Goal: Transaction & Acquisition: Book appointment/travel/reservation

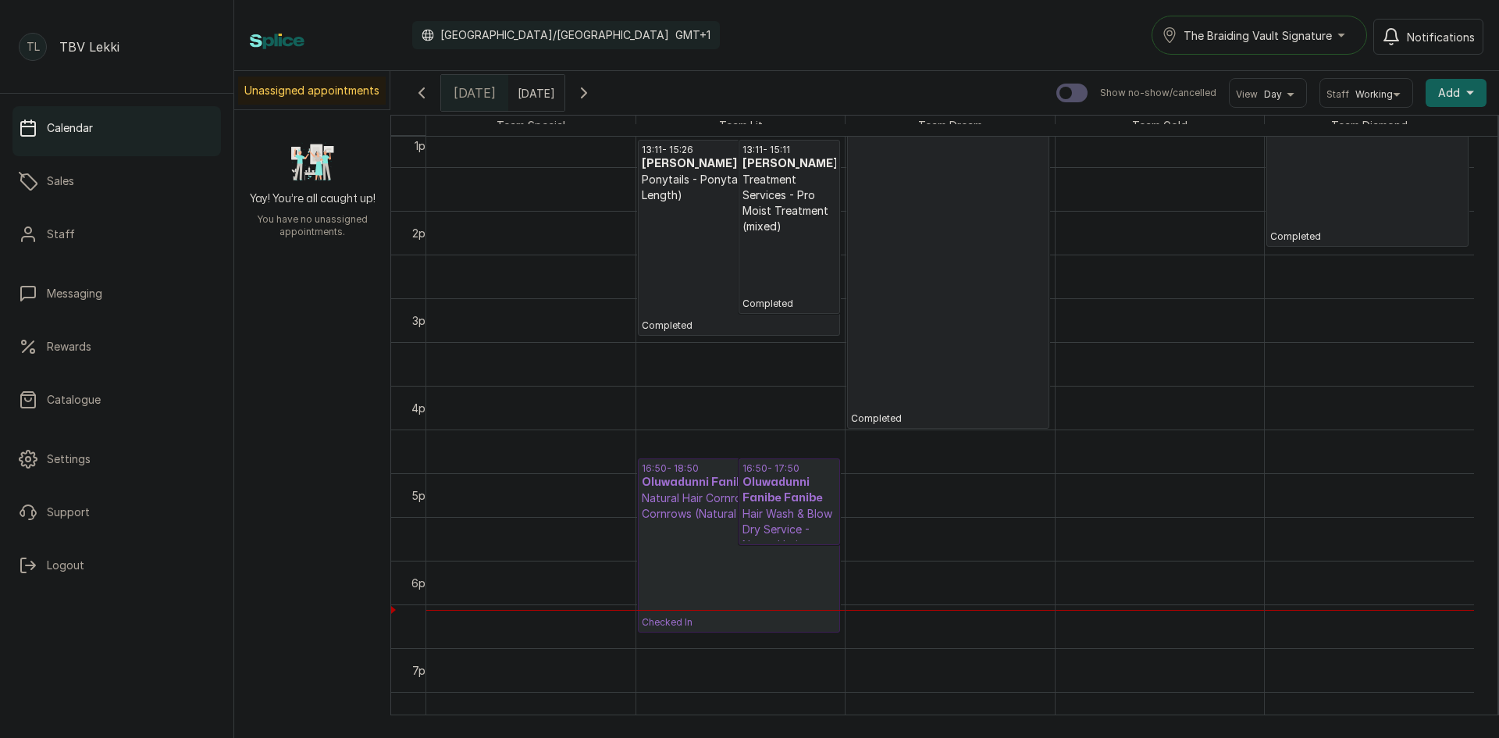
click at [1303, 29] on span "The Braiding Vault Signature" at bounding box center [1258, 35] width 148 height 16
click at [1302, 102] on span "The Braiding Vault" at bounding box center [1278, 104] width 191 height 19
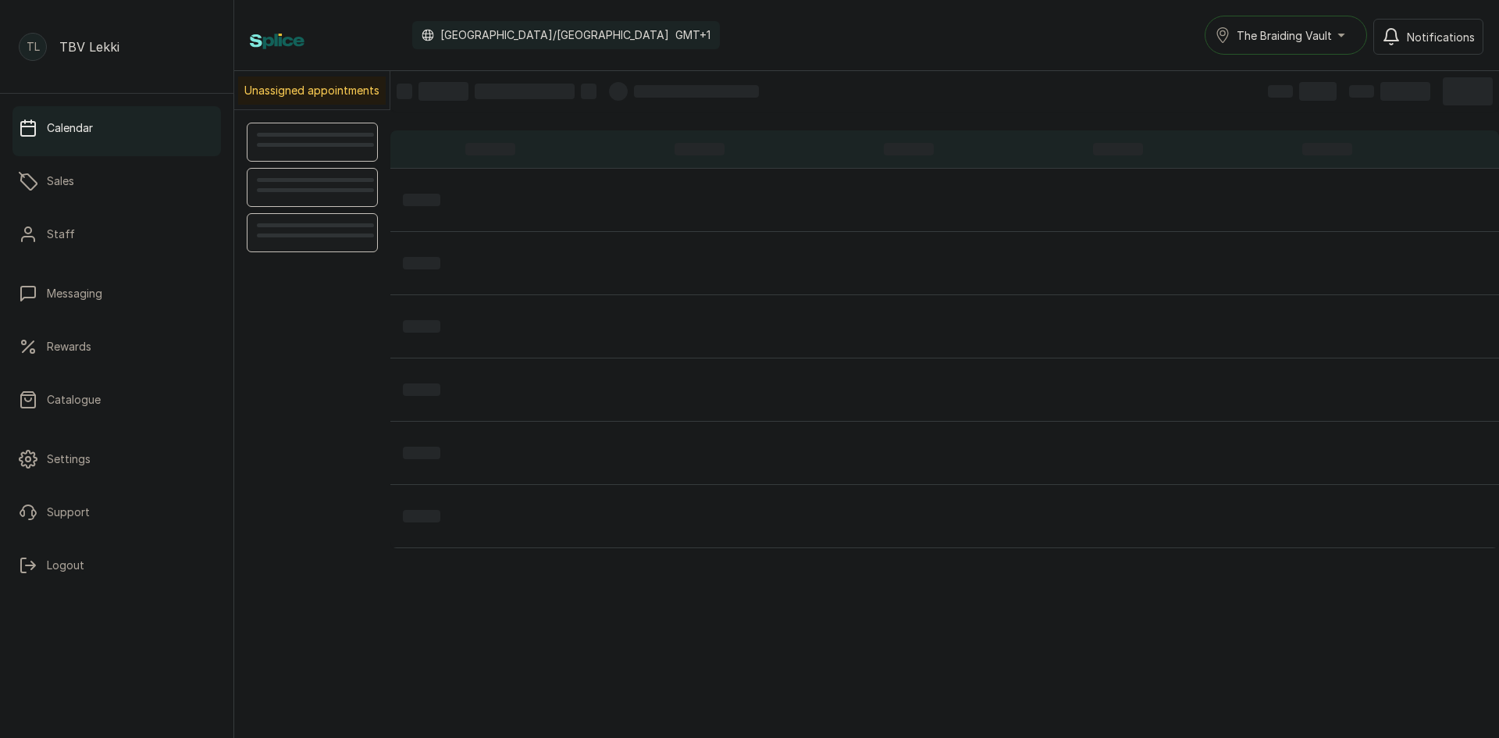
scroll to position [526, 0]
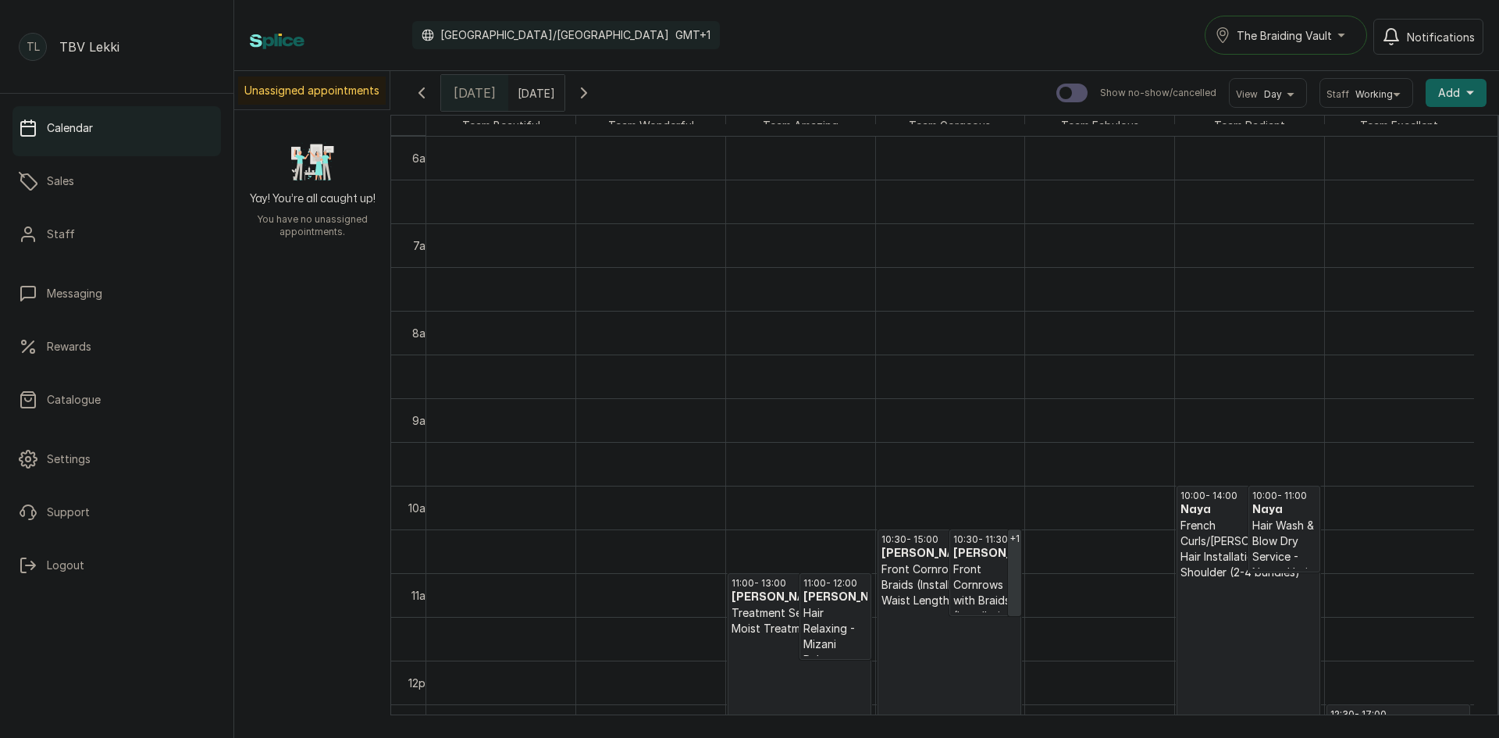
type input "dd/MM/yyyy"
click at [534, 84] on input "dd/MM/yyyy" at bounding box center [521, 89] width 25 height 27
click at [440, 219] on div "14" at bounding box center [428, 216] width 23 height 23
click at [576, 341] on button "OK" at bounding box center [559, 338] width 33 height 25
type input "[DATE]"
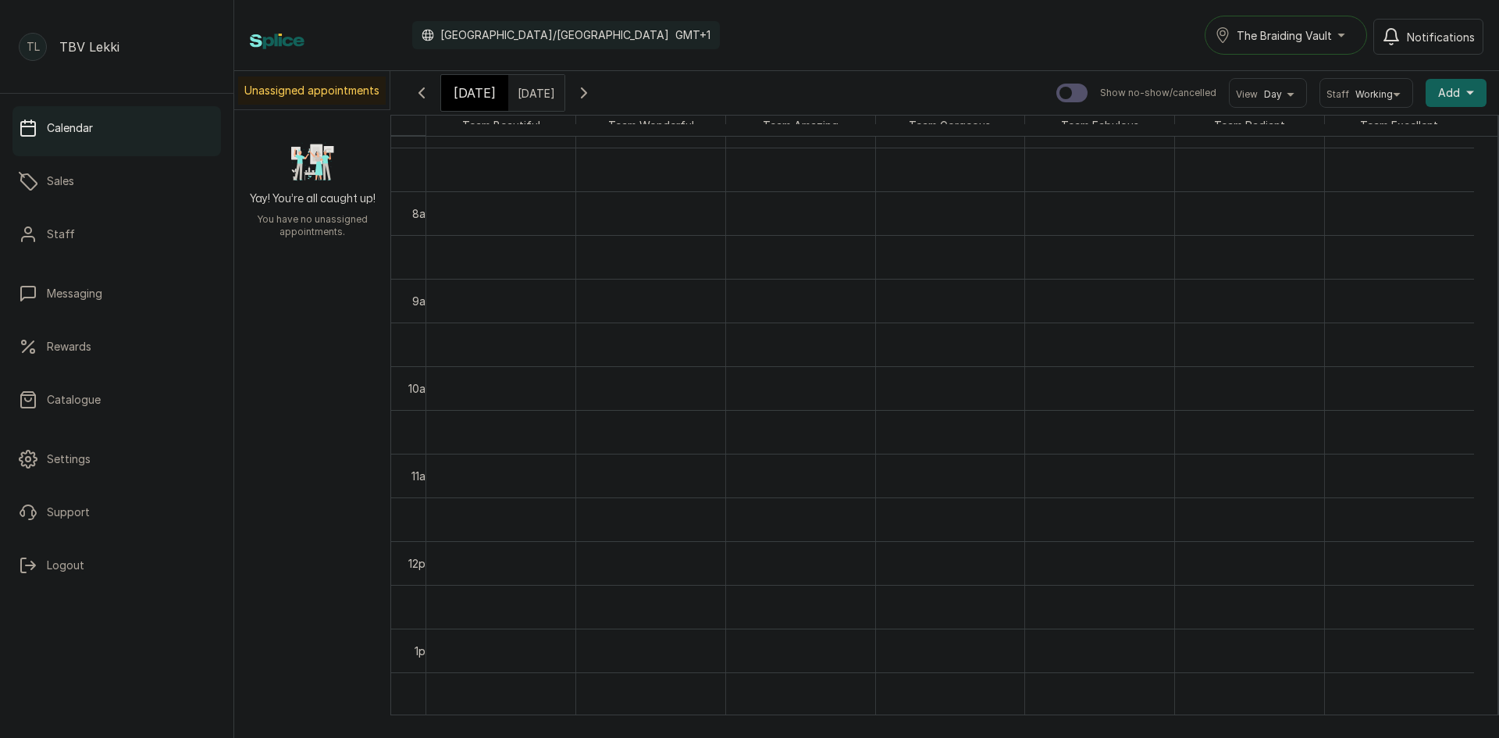
scroll to position [682, 0]
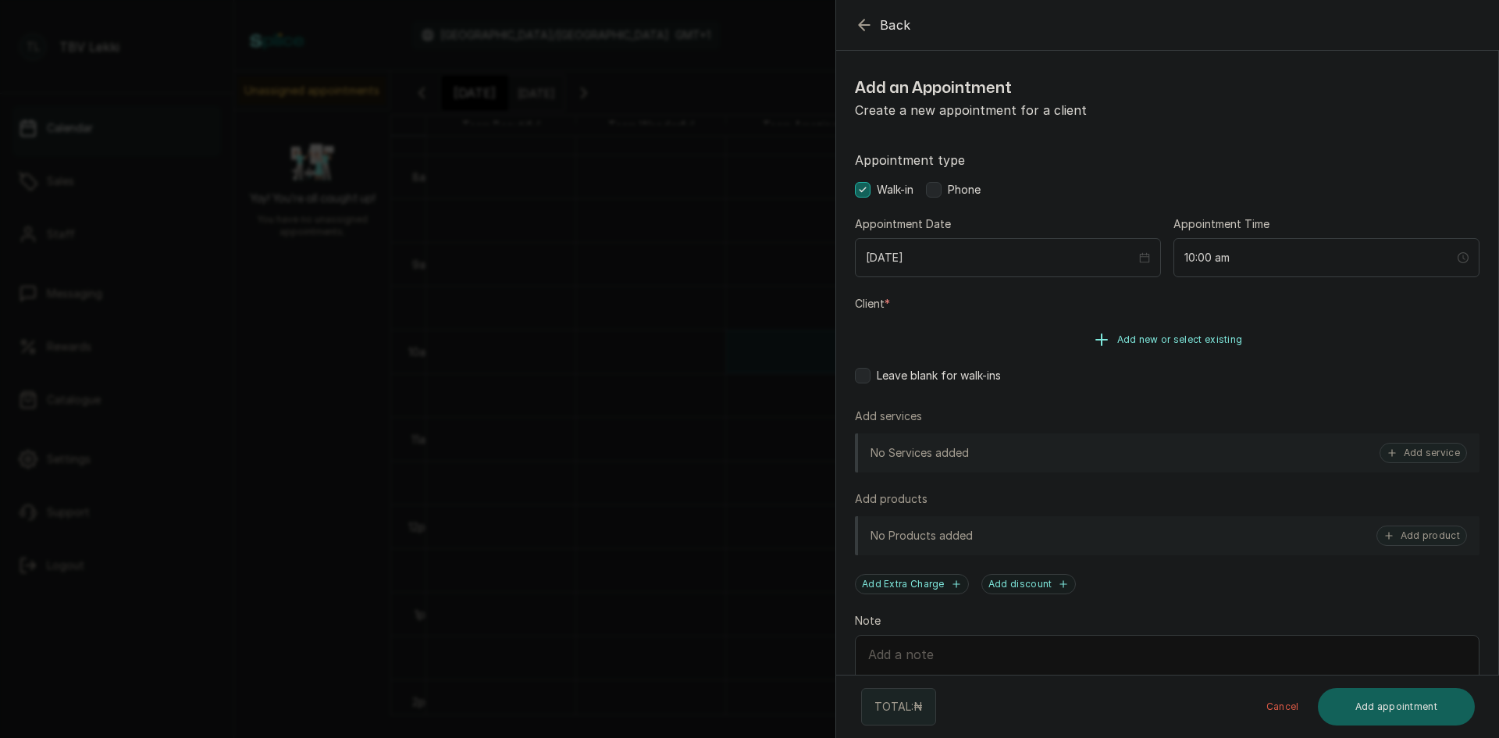
click at [1178, 345] on span "Add new or select existing" at bounding box center [1180, 339] width 126 height 12
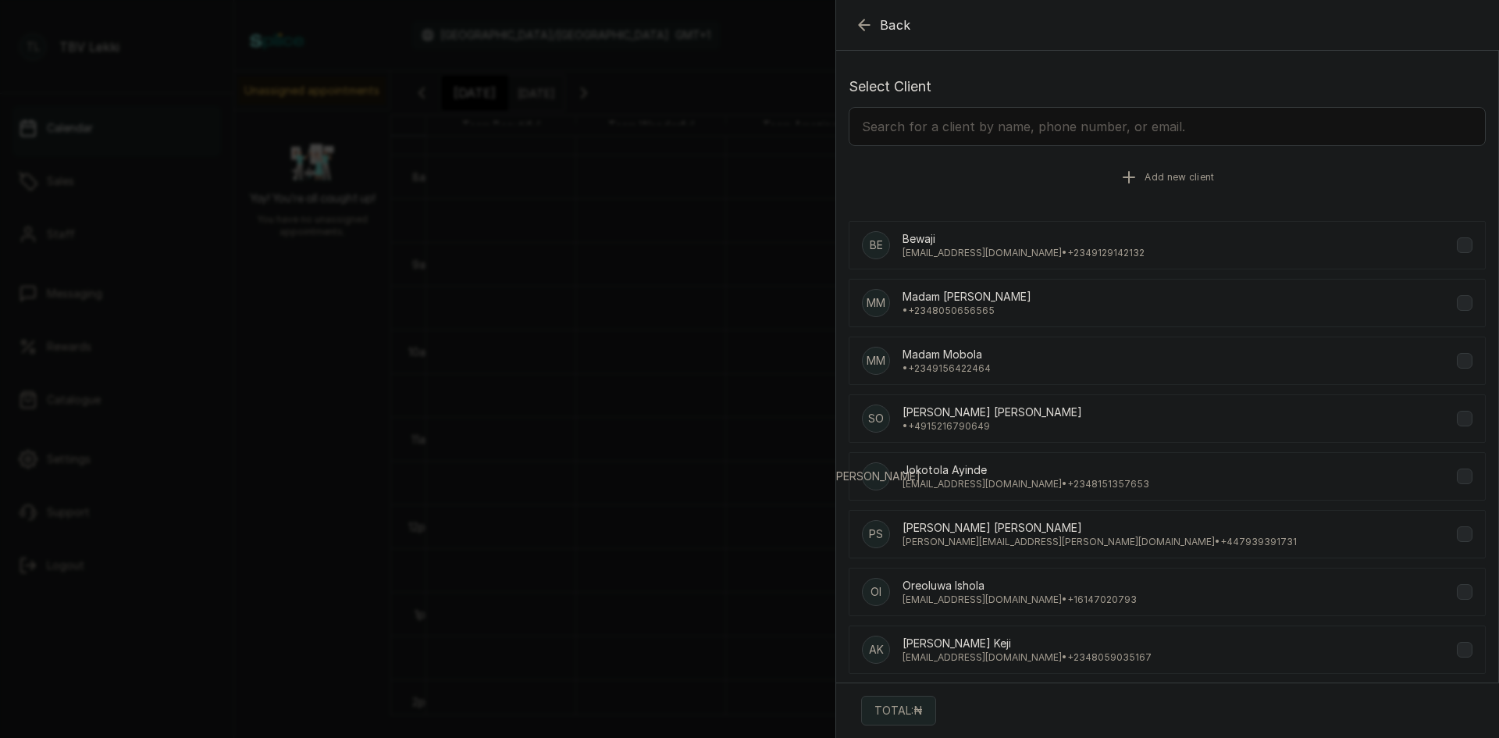
click at [1120, 179] on icon "button" at bounding box center [1129, 177] width 19 height 19
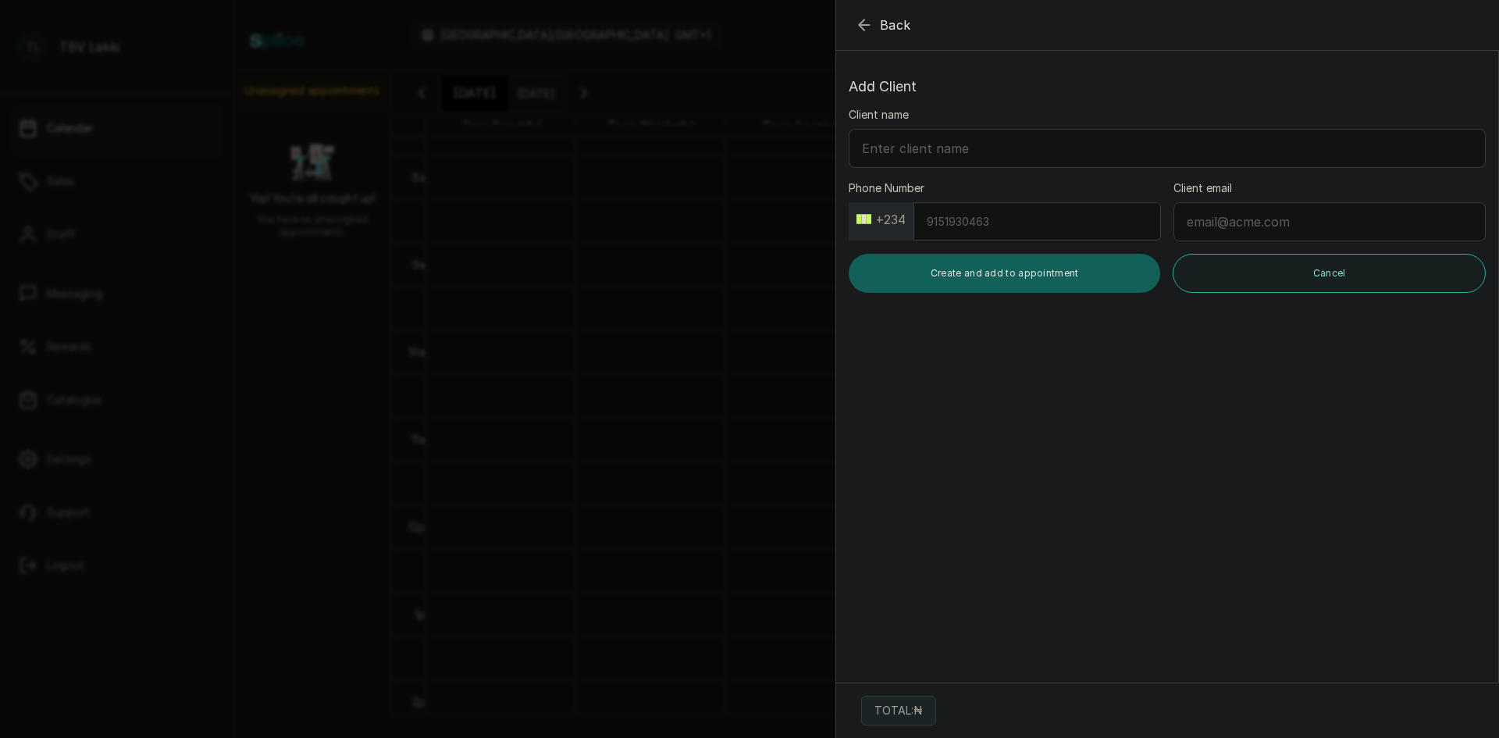
click at [900, 32] on span "Back" at bounding box center [895, 25] width 31 height 19
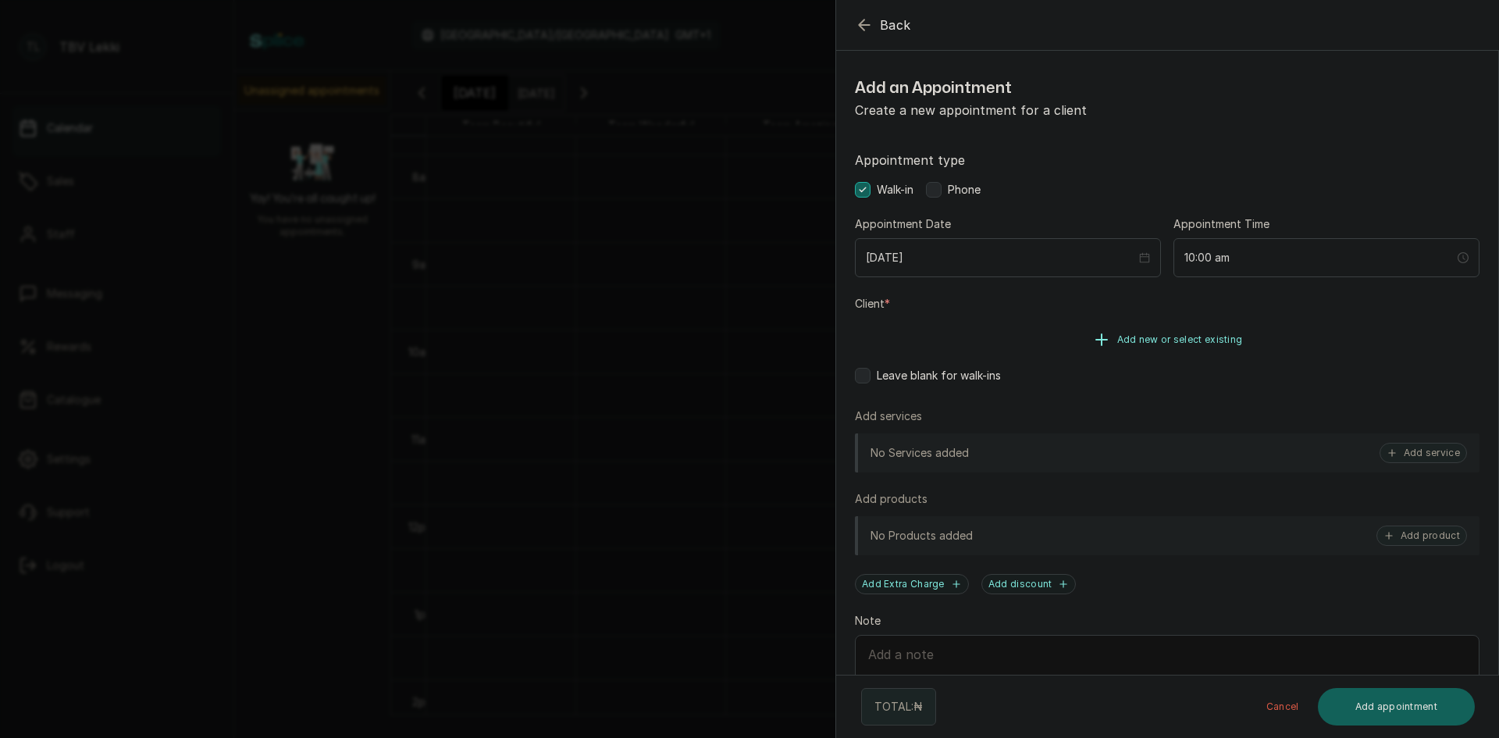
click at [1157, 341] on span "Add new or select existing" at bounding box center [1180, 339] width 126 height 12
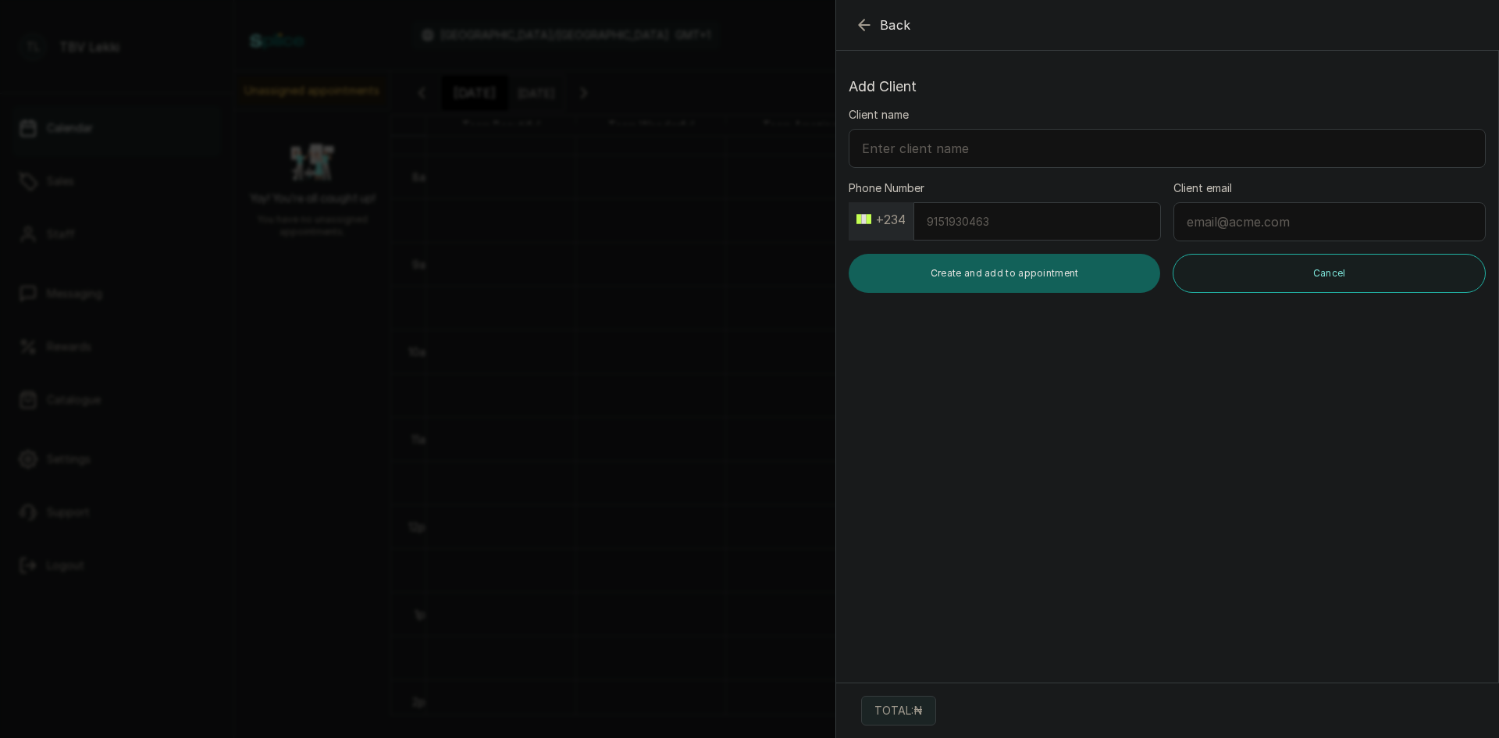
click at [877, 32] on button "Back" at bounding box center [883, 25] width 56 height 19
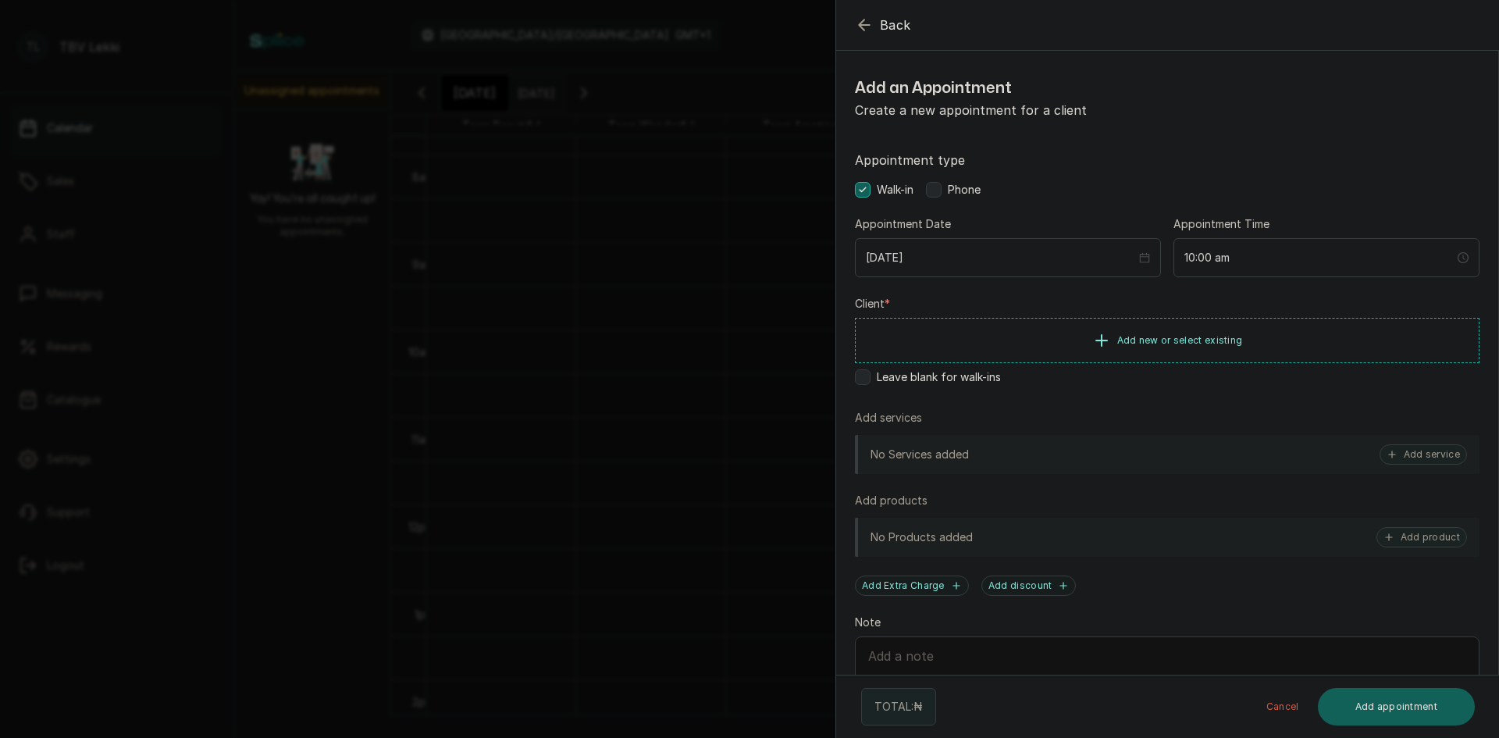
click at [866, 27] on icon "button" at bounding box center [864, 25] width 19 height 19
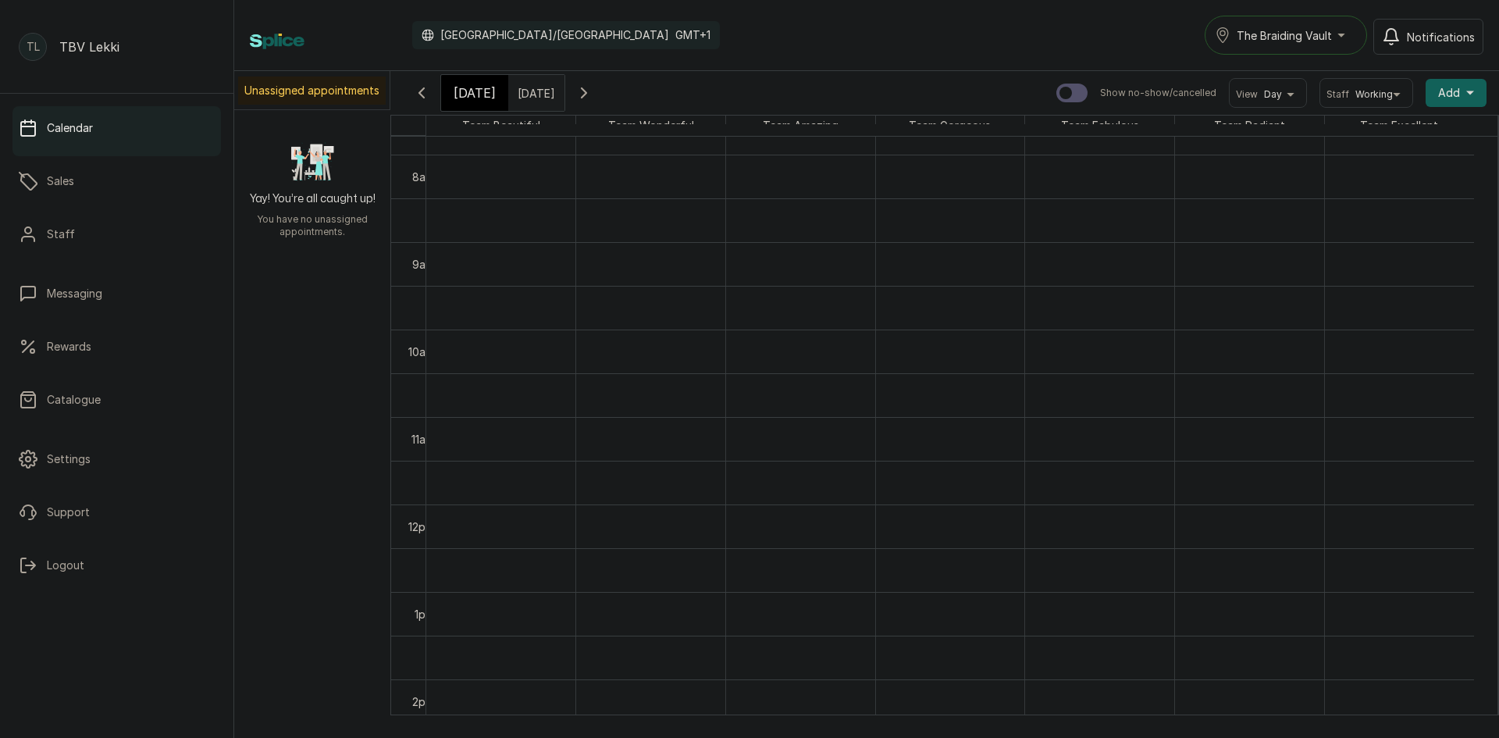
click at [1444, 91] on span "Add" at bounding box center [1449, 93] width 22 height 16
click at [1338, 139] on span "Add Appointment" at bounding box center [1399, 135] width 150 height 19
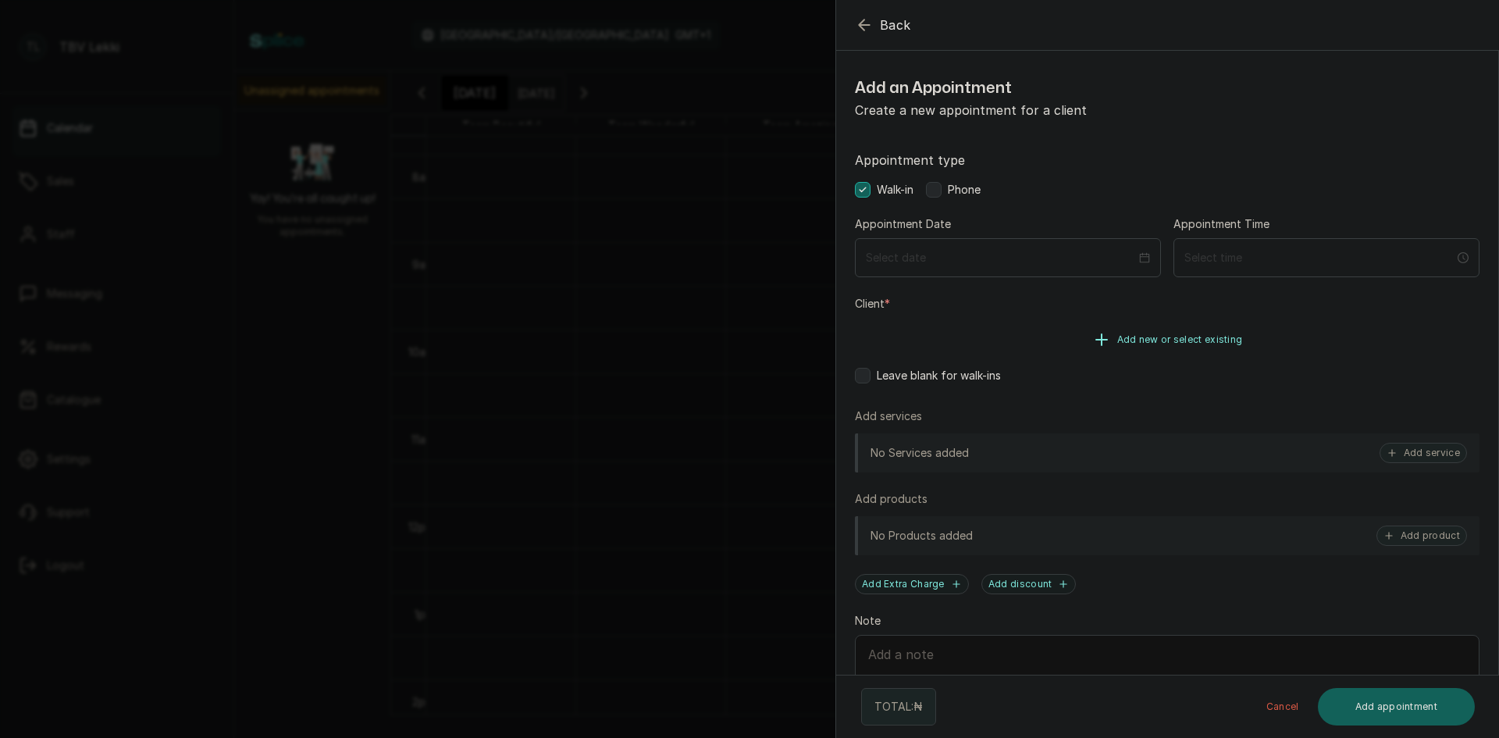
click at [1117, 336] on span "Add new or select existing" at bounding box center [1180, 339] width 126 height 12
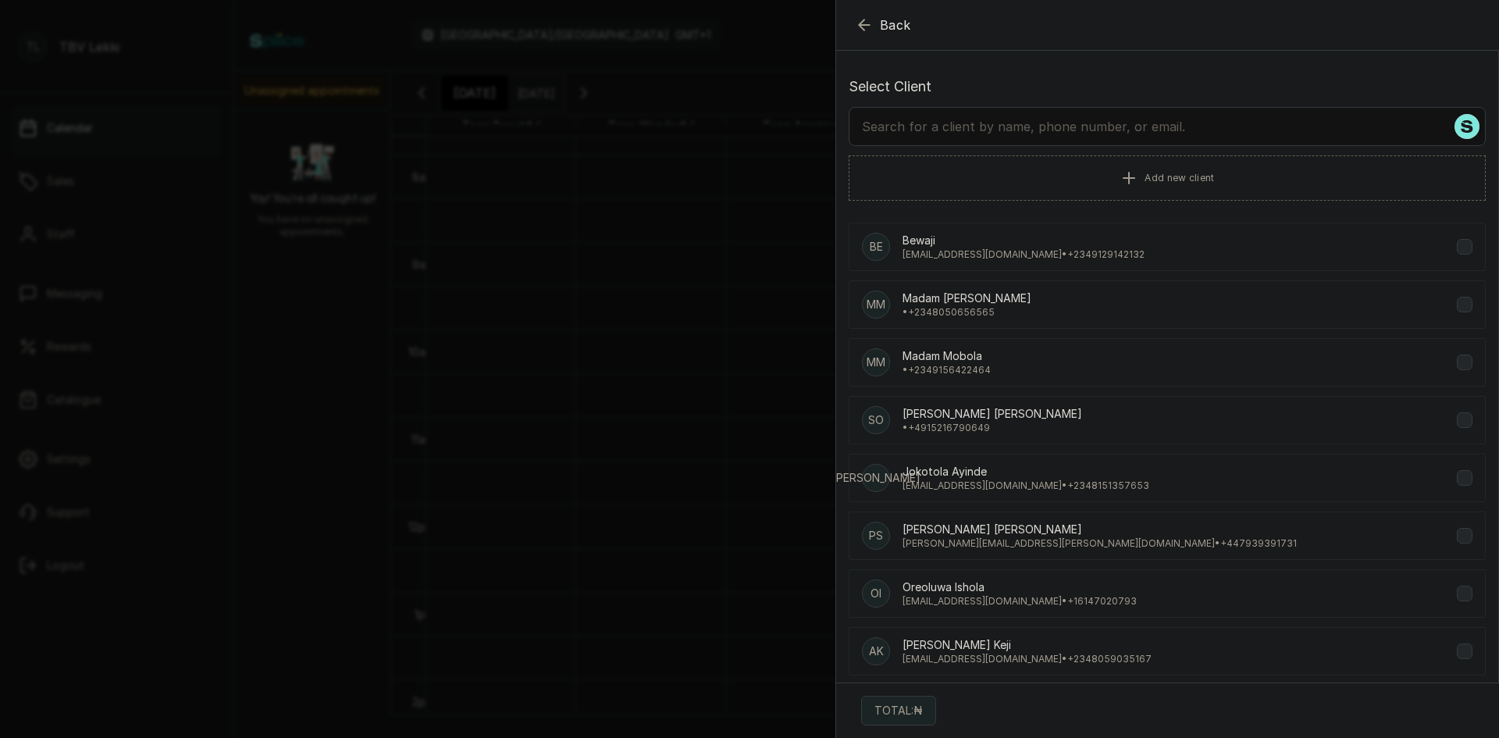
click at [1124, 130] on input "text" at bounding box center [1167, 126] width 637 height 39
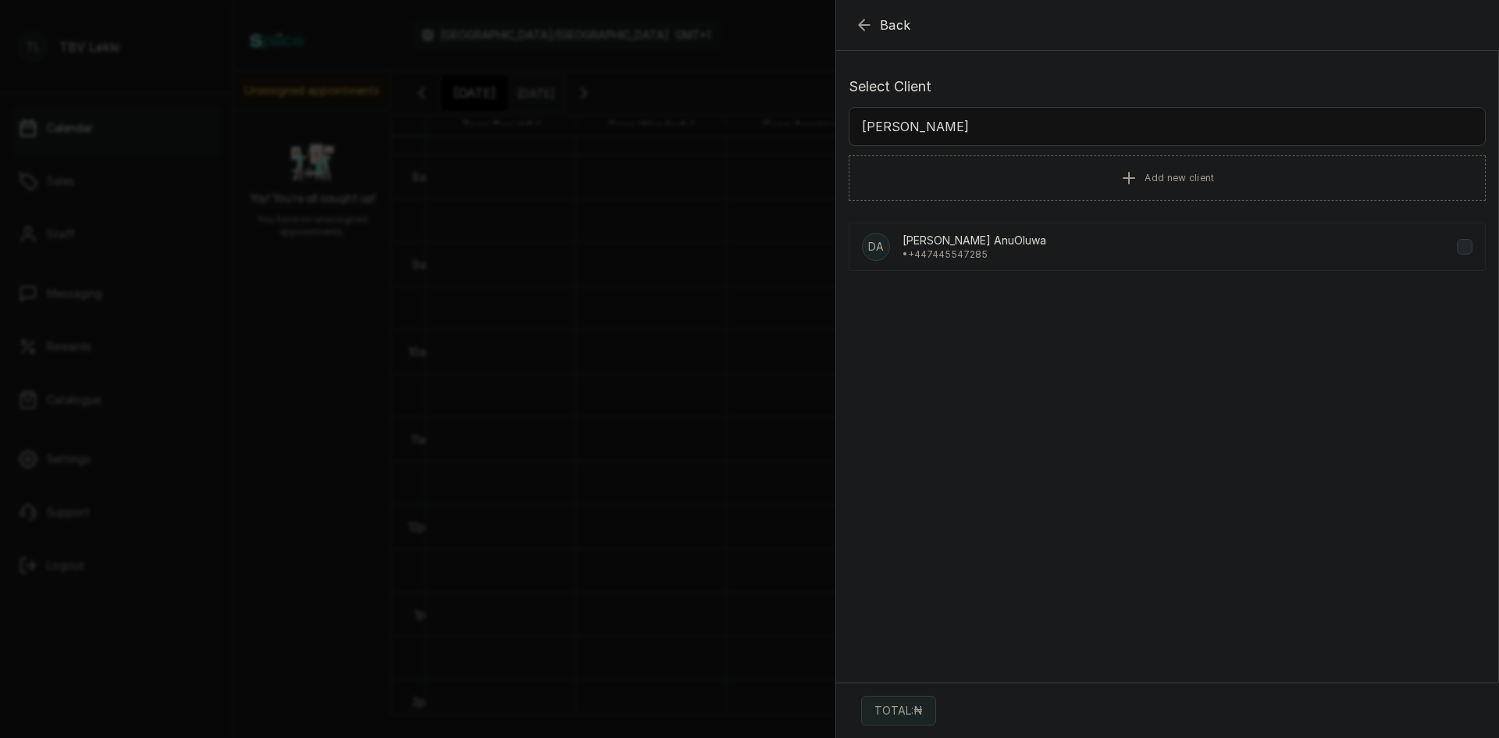
type input "[PERSON_NAME]"
click at [1124, 264] on div "DA [PERSON_NAME] • [PHONE_NUMBER]" at bounding box center [1167, 247] width 637 height 48
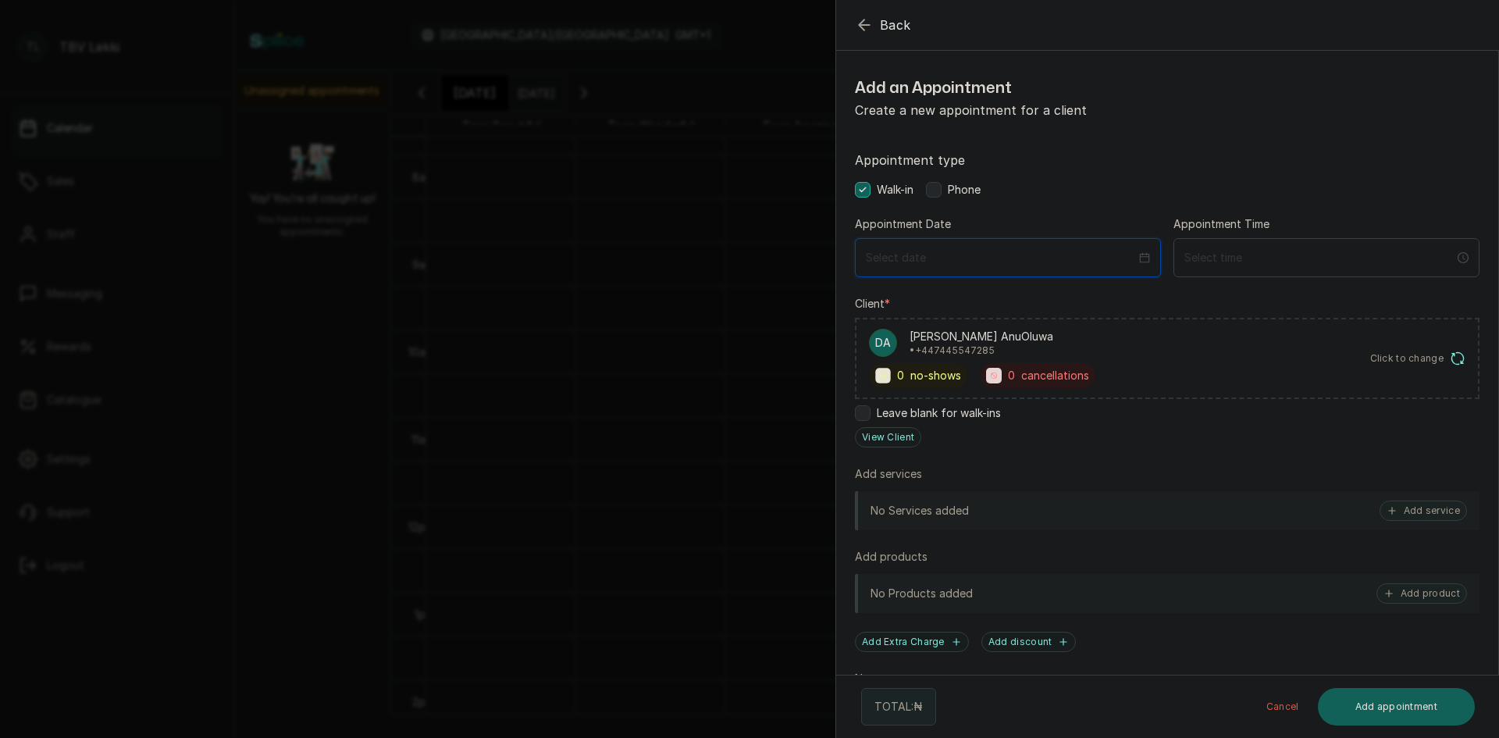
click at [1047, 257] on input at bounding box center [1001, 257] width 270 height 17
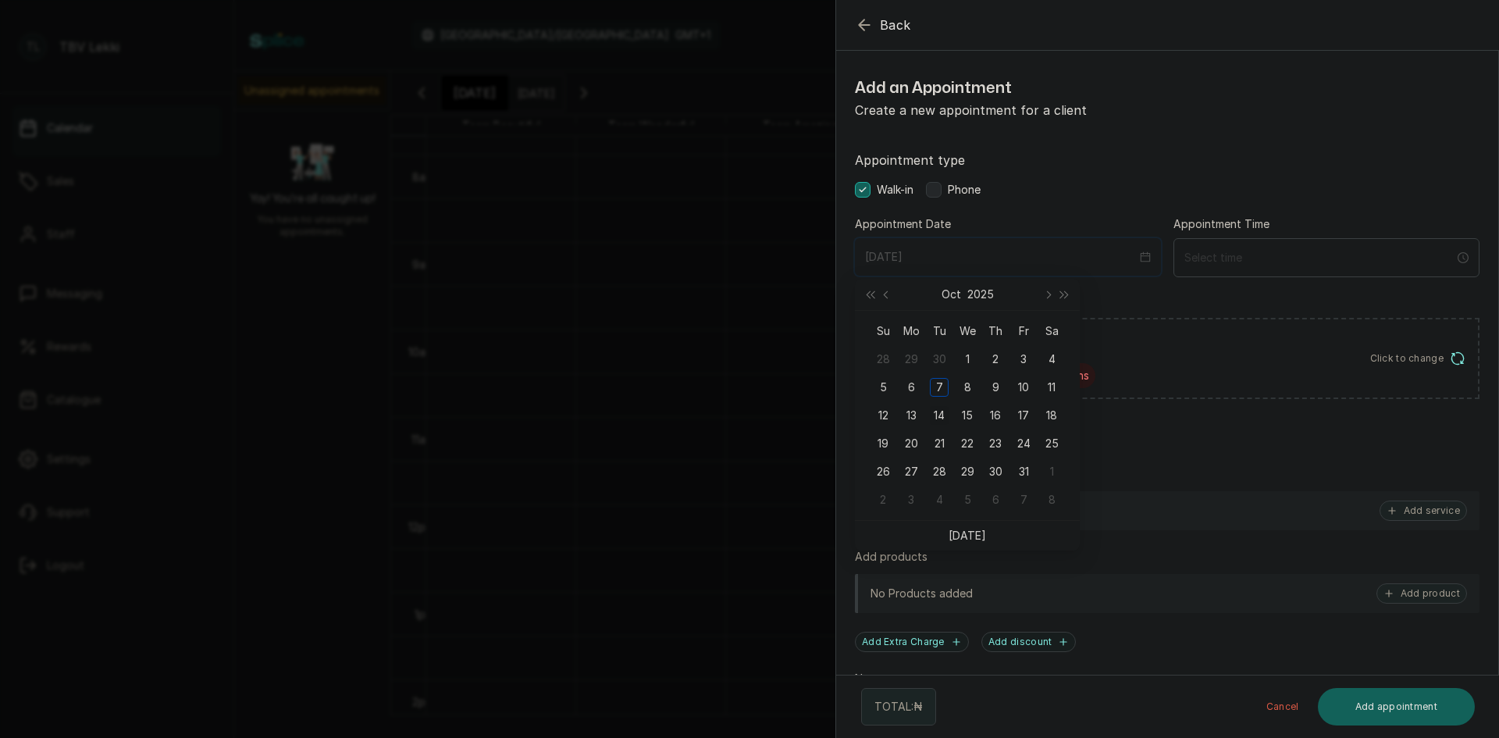
type input "[DATE]"
click at [943, 413] on div "14" at bounding box center [939, 415] width 19 height 19
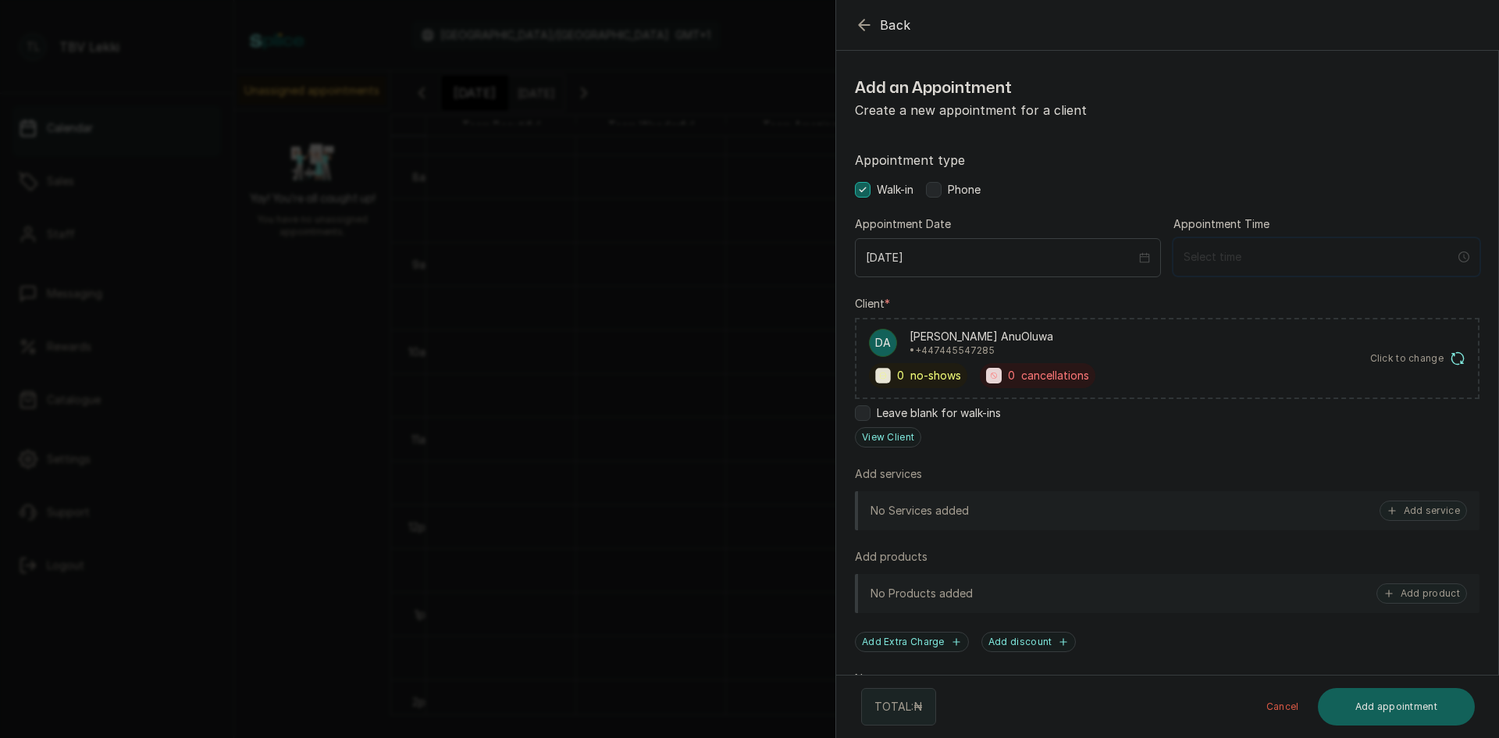
click at [1326, 261] on input at bounding box center [1320, 256] width 272 height 17
type input "12:01 am"
type input "12:00 am"
click at [1277, 292] on div "AM" at bounding box center [1278, 296] width 37 height 22
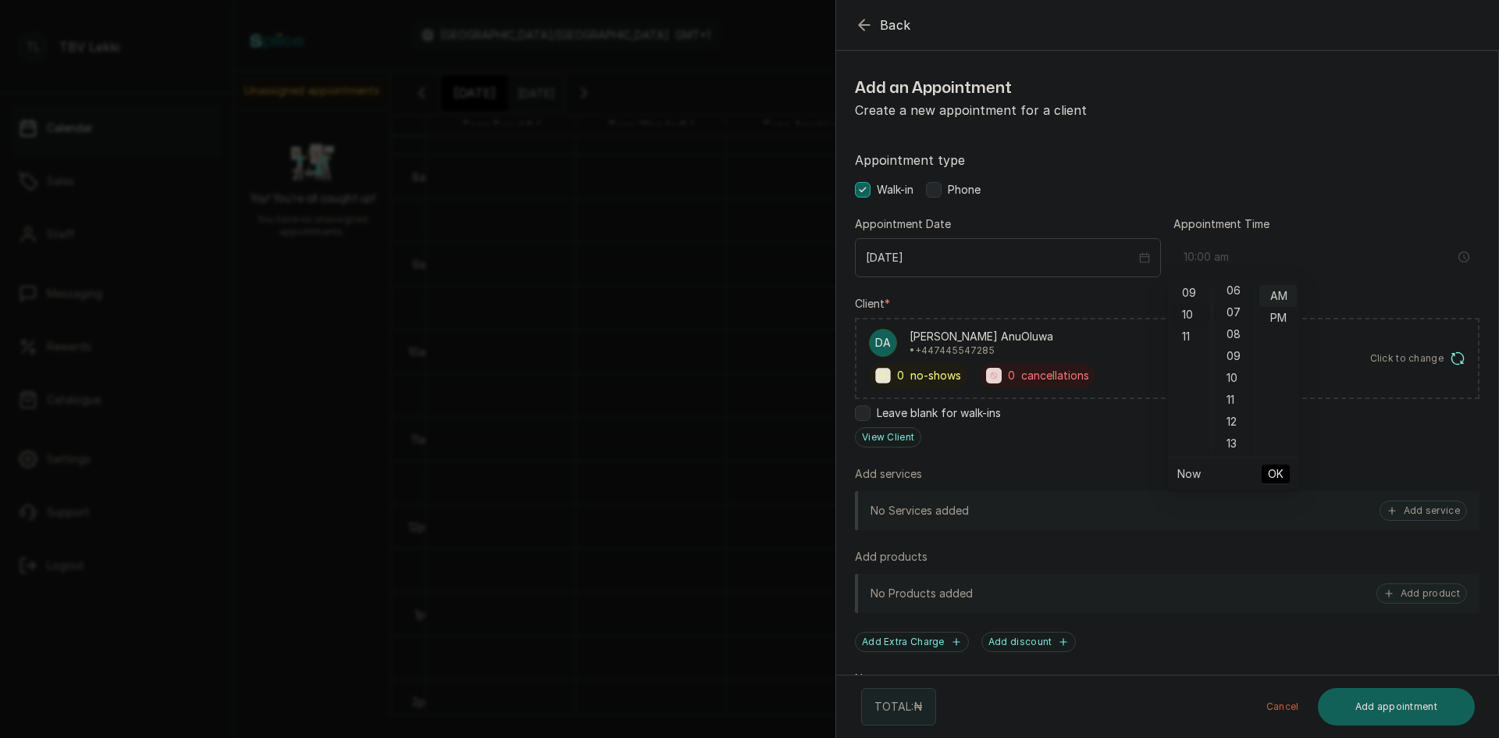
click at [1193, 312] on div "10" at bounding box center [1189, 315] width 37 height 22
click at [1230, 296] on div "00" at bounding box center [1234, 296] width 37 height 22
type input "10:00 am"
click at [1270, 471] on span "OK" at bounding box center [1276, 474] width 16 height 30
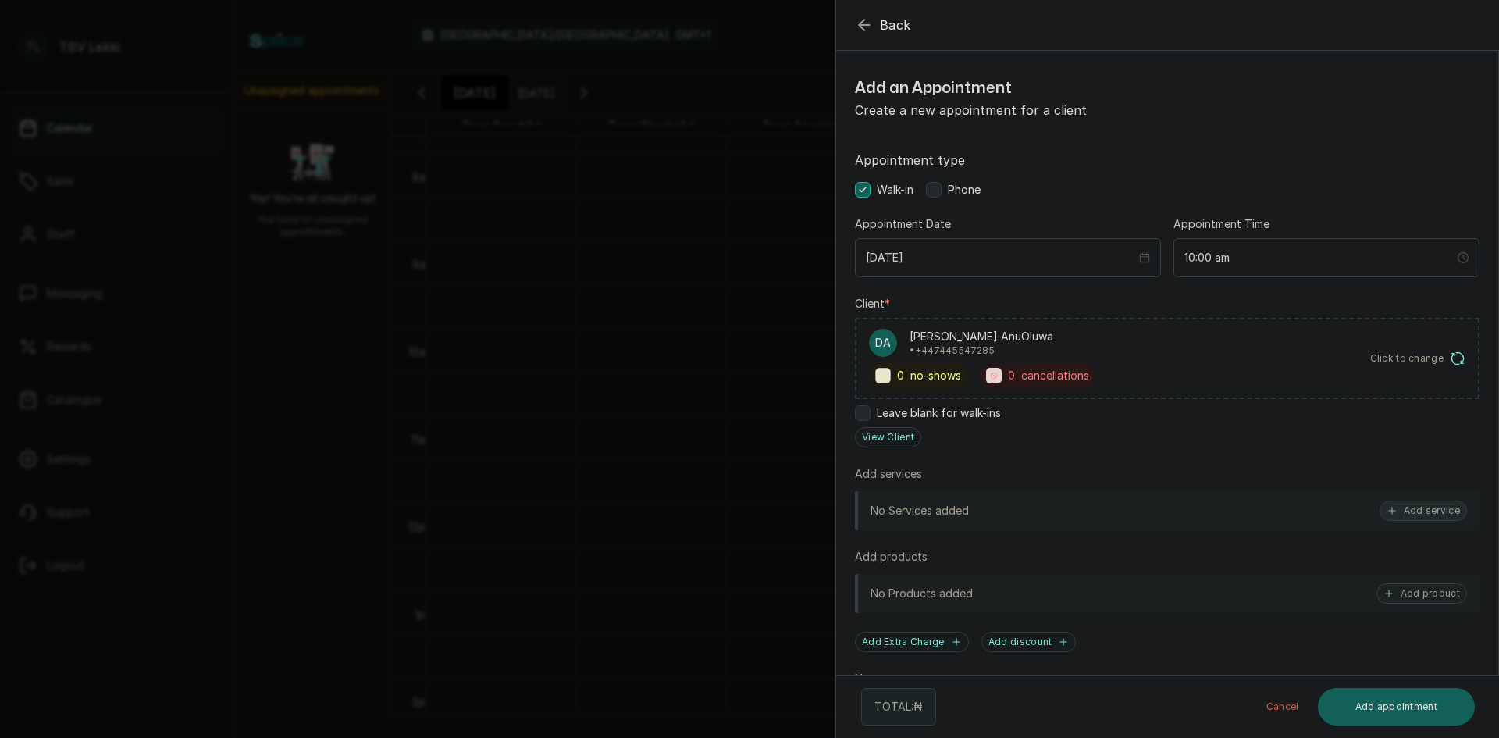
click at [1428, 510] on button "Add service" at bounding box center [1423, 511] width 87 height 20
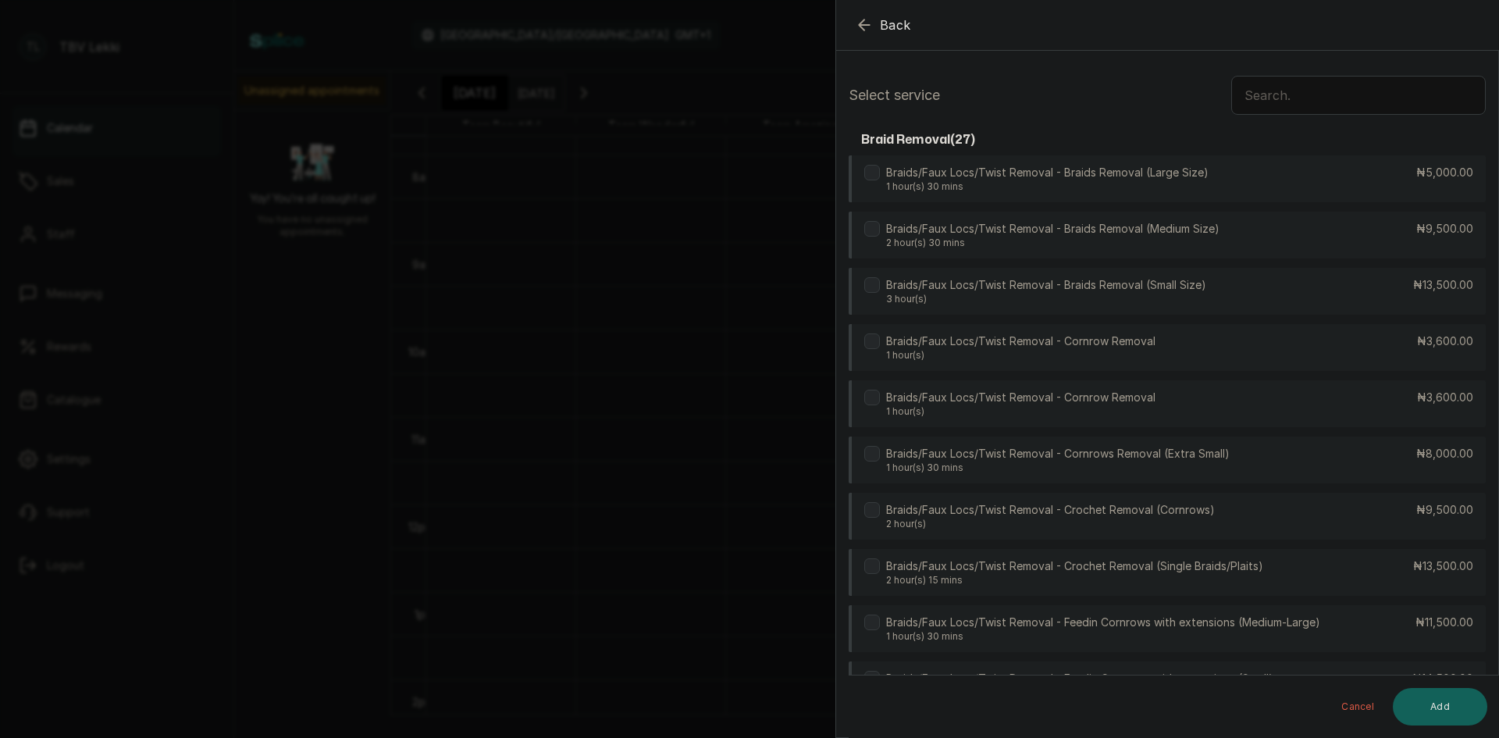
click at [1308, 96] on input "text" at bounding box center [1358, 95] width 255 height 39
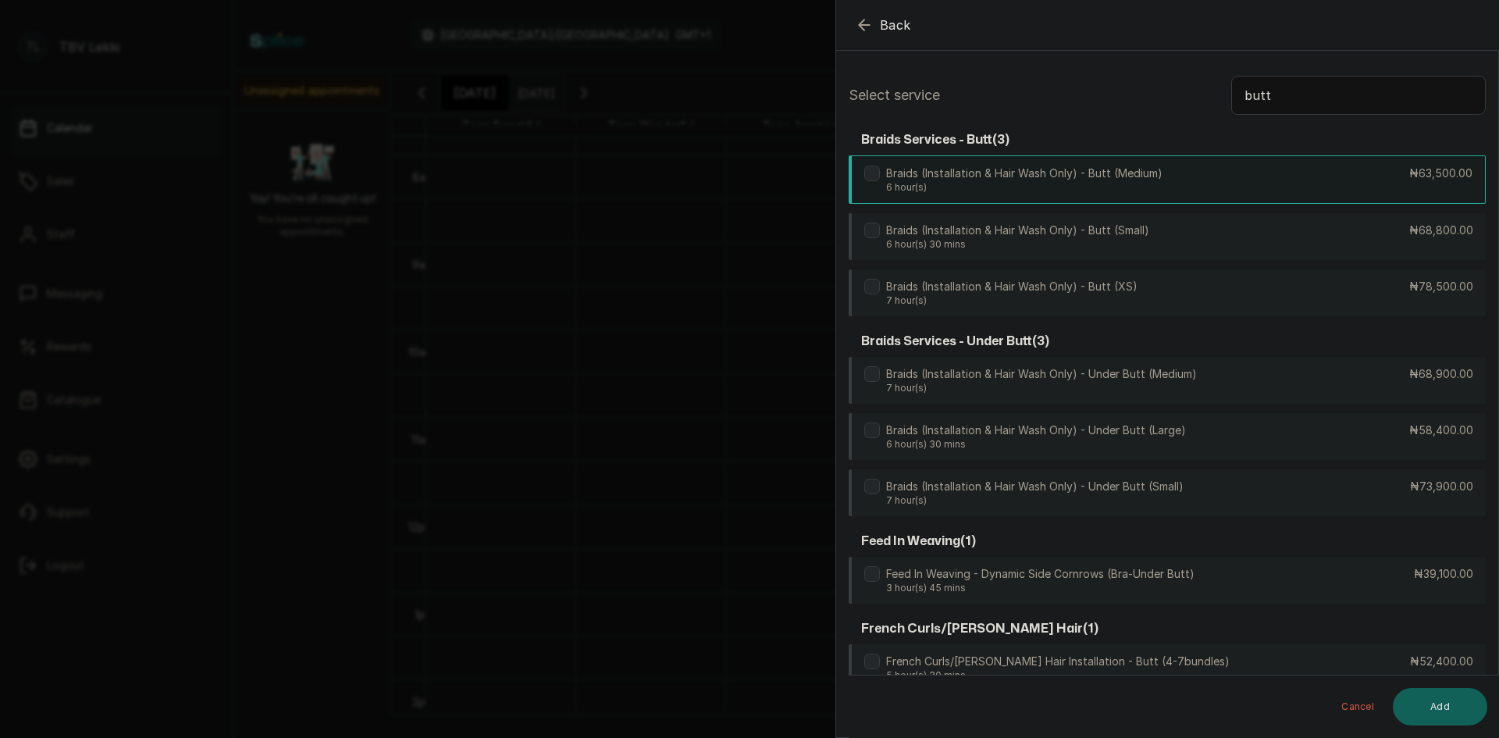
click at [1026, 171] on p "Braids (Installation & Hair Wash Only) - Butt (Medium)" at bounding box center [1024, 174] width 276 height 16
drag, startPoint x: 1349, startPoint y: 87, endPoint x: 1233, endPoint y: 90, distance: 115.6
click at [1233, 90] on input "butt" at bounding box center [1358, 95] width 255 height 39
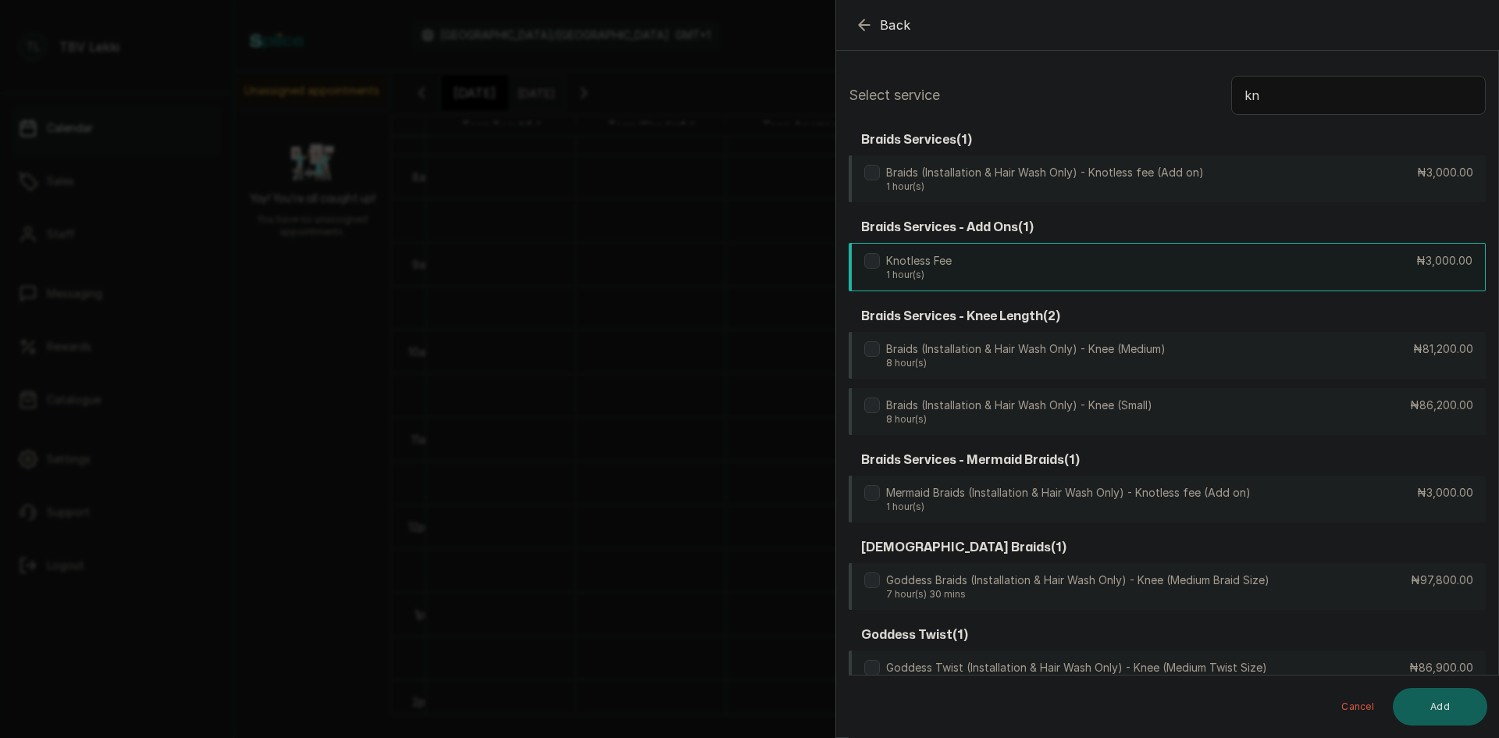
type input "kn"
click at [1011, 269] on div "Knotless Fee 1 hour(s) ₦3,000.00" at bounding box center [1167, 267] width 637 height 48
click at [1444, 695] on button "Add" at bounding box center [1440, 706] width 94 height 37
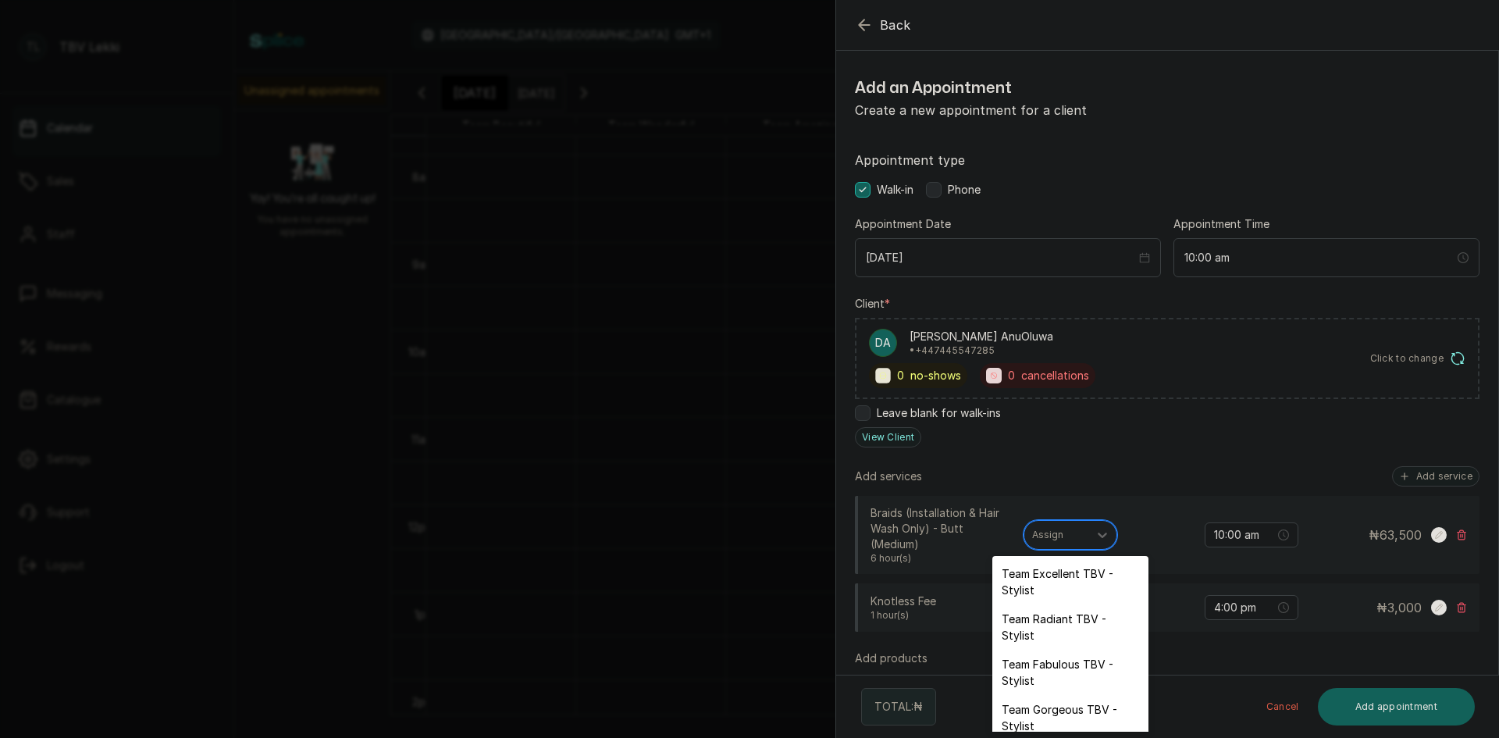
click at [1064, 536] on div at bounding box center [1056, 535] width 48 height 14
click at [1063, 580] on div "Team Excellent TBV - Stylist" at bounding box center [1070, 581] width 156 height 45
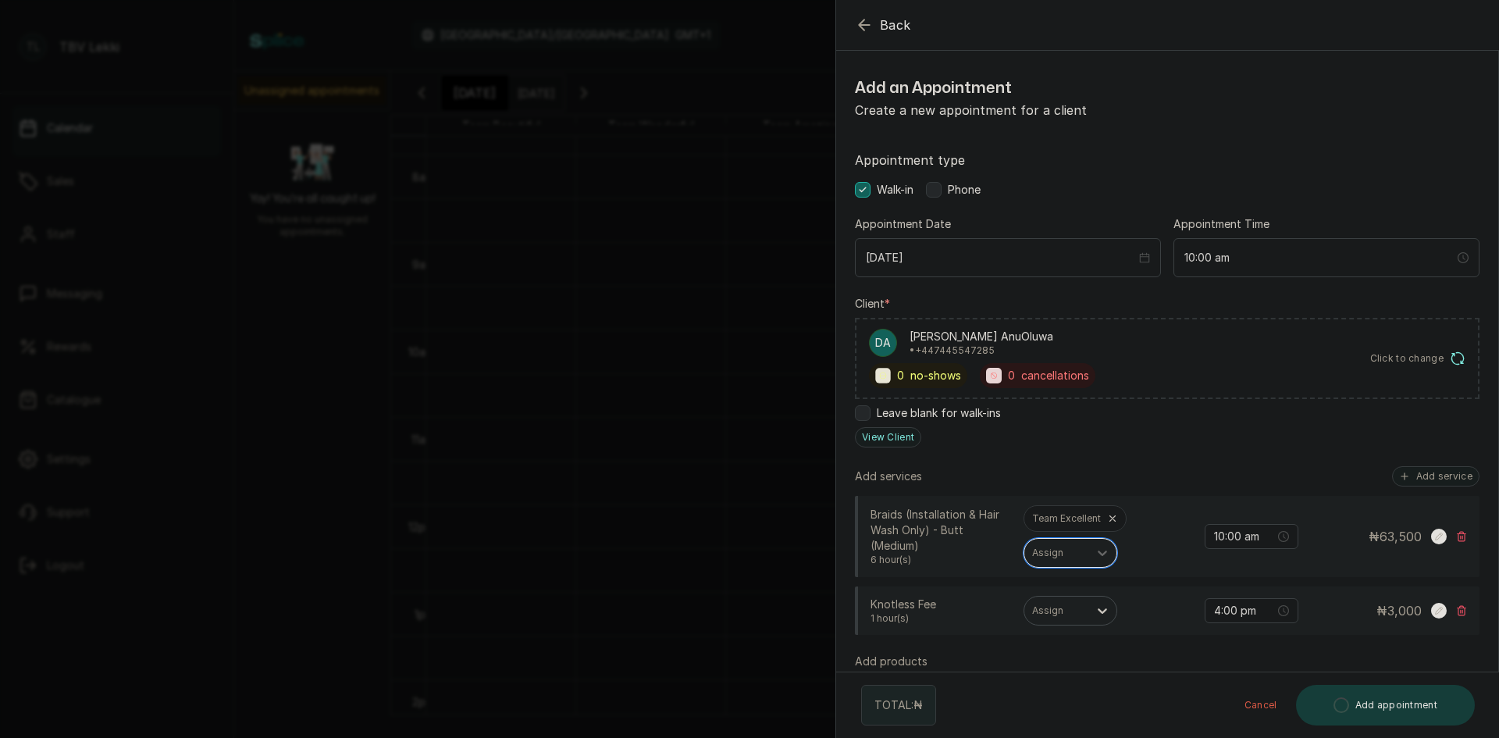
click at [1071, 605] on div at bounding box center [1056, 611] width 48 height 14
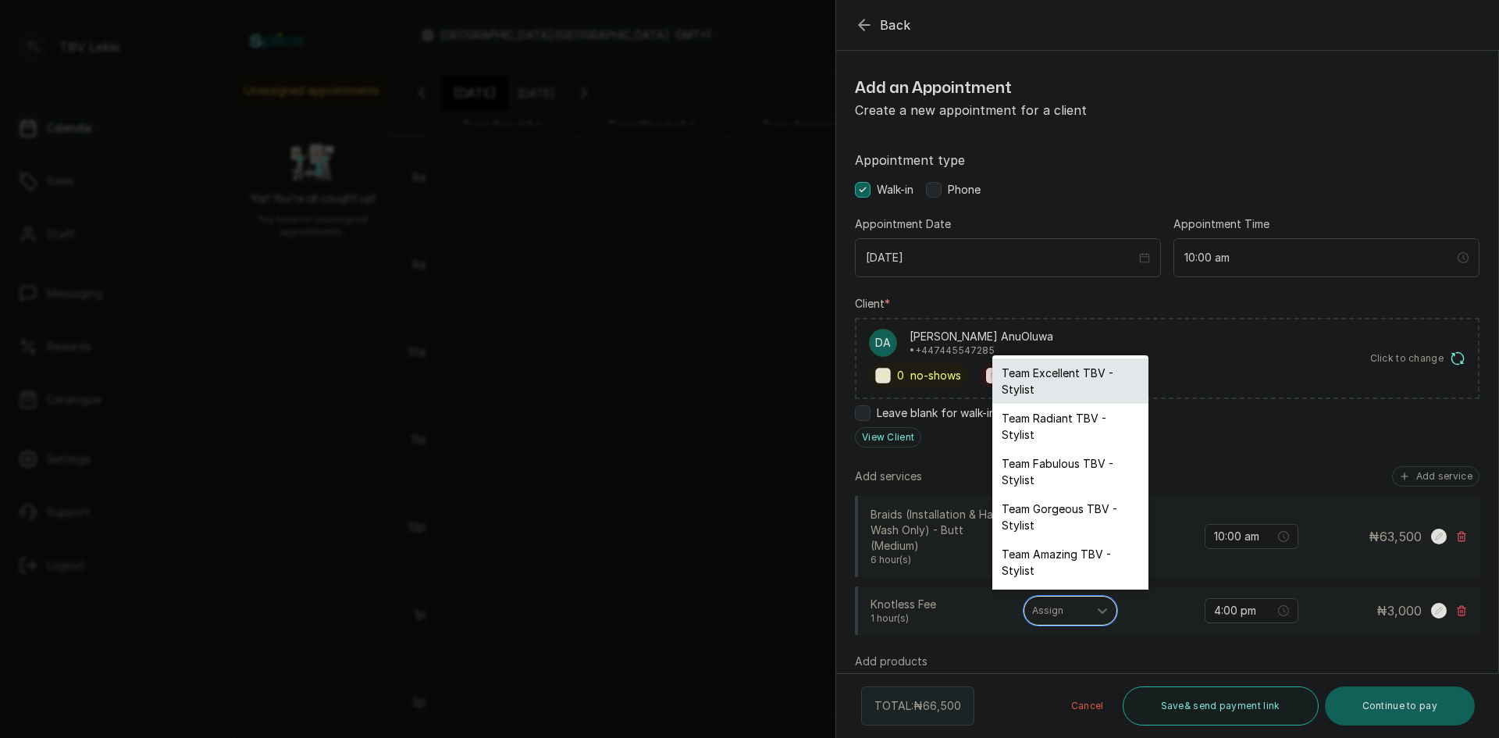
click at [1050, 383] on div "Team Excellent TBV - Stylist" at bounding box center [1070, 380] width 156 height 45
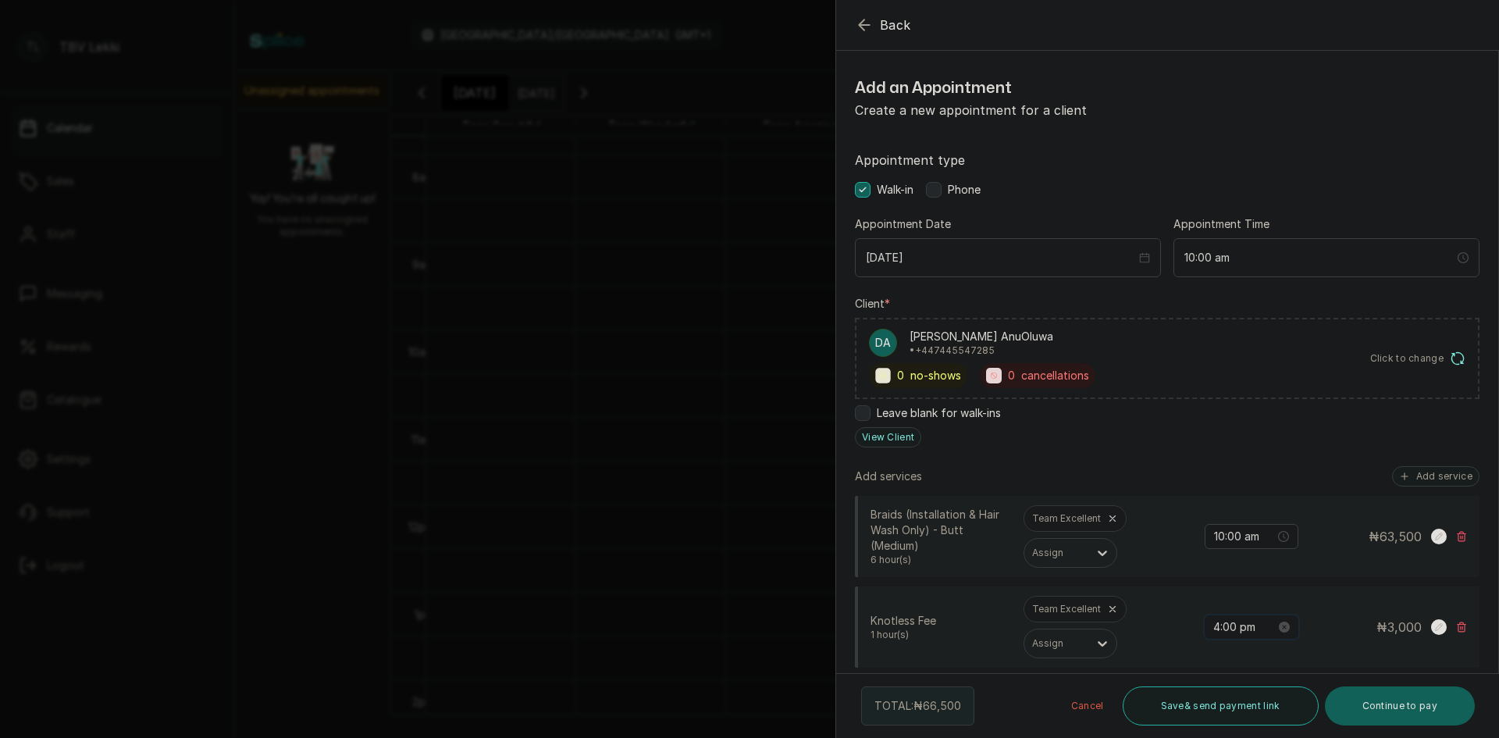
click at [1220, 625] on input "4:00 pm" at bounding box center [1244, 626] width 62 height 17
click at [1212, 476] on div "10" at bounding box center [1214, 480] width 37 height 22
click at [1303, 419] on div "AM" at bounding box center [1302, 418] width 37 height 22
type input "10:00 am"
click at [1300, 593] on span "OK" at bounding box center [1301, 596] width 16 height 30
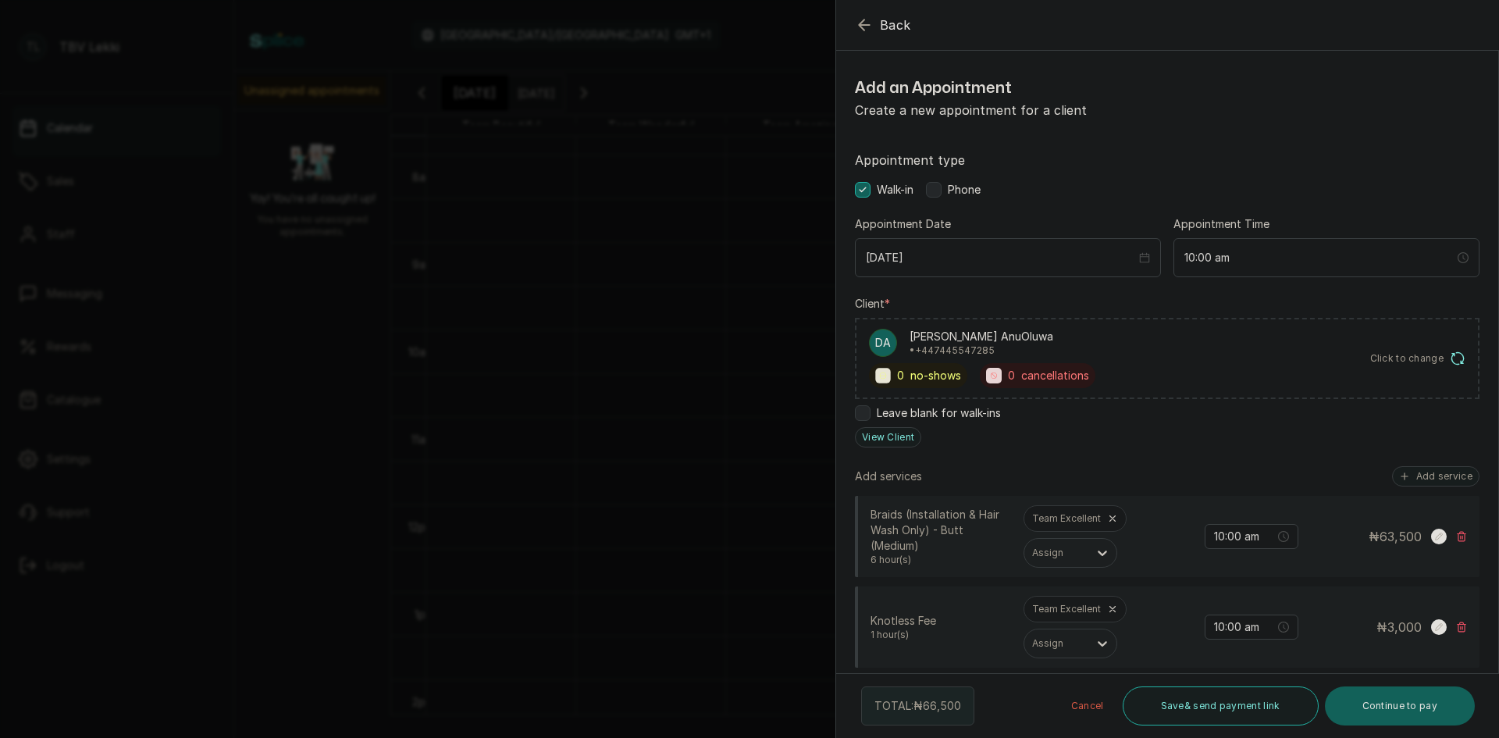
scroll to position [390, 0]
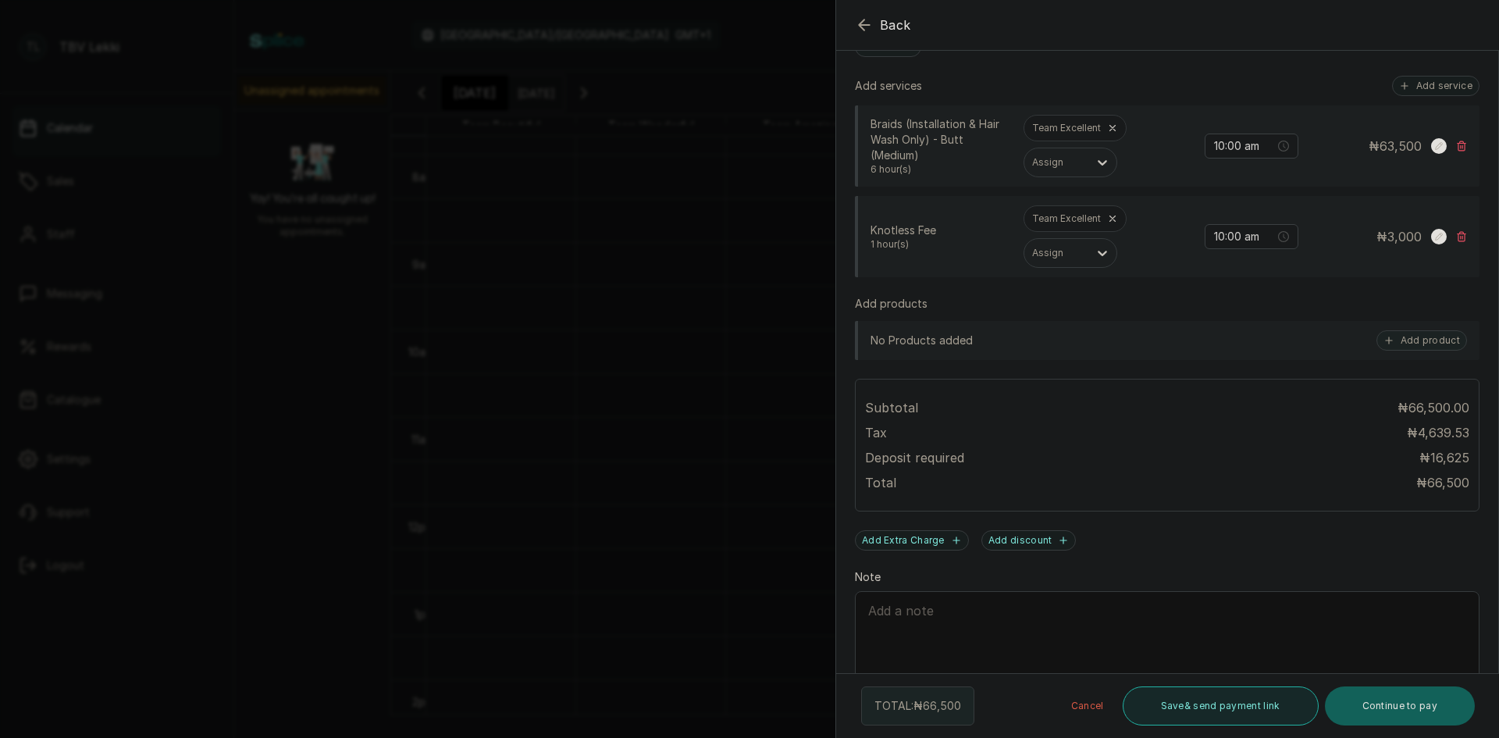
click at [1265, 703] on button "Save & send payment link" at bounding box center [1221, 705] width 196 height 39
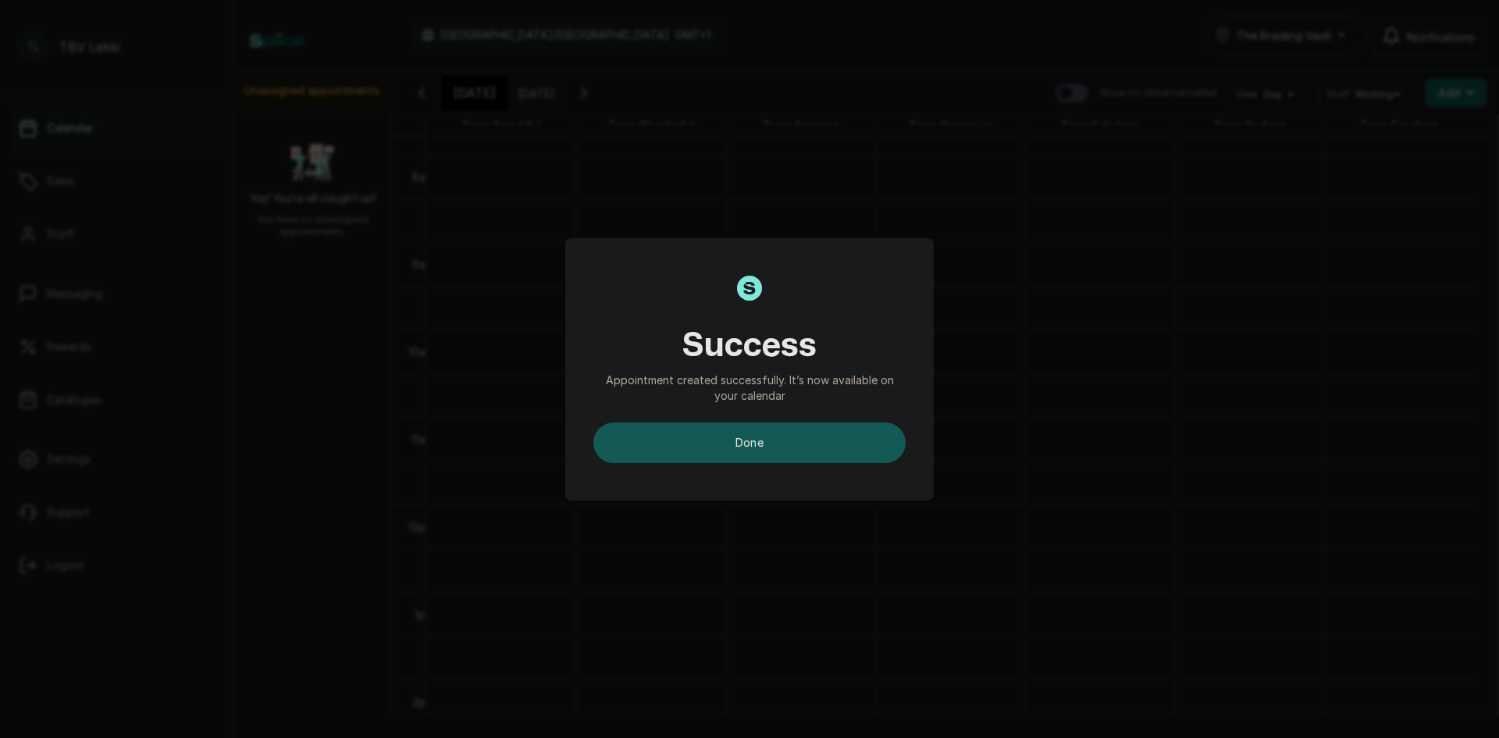
click at [826, 454] on button "done" at bounding box center [749, 442] width 312 height 41
